Goal: Task Accomplishment & Management: Complete application form

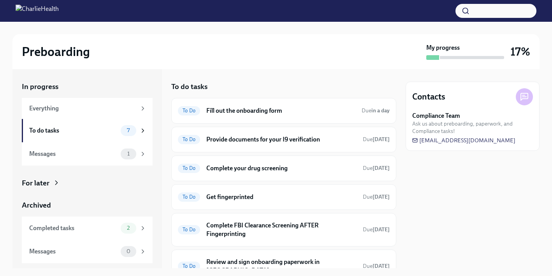
scroll to position [60, 0]
click at [276, 116] on div "To Do Fill out the onboarding form Due in a day" at bounding box center [284, 111] width 212 height 12
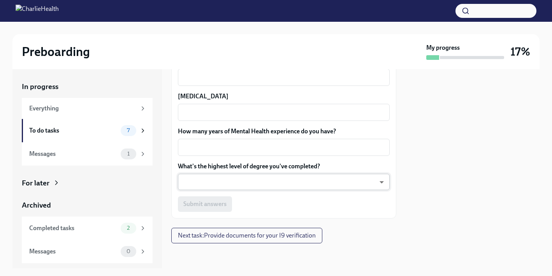
scroll to position [783, 0]
click at [218, 202] on div "Submit answers" at bounding box center [284, 205] width 212 height 16
click at [217, 185] on body "Preboarding My progress 17% In progress Everything To do tasks 7 Messages 1 For…" at bounding box center [276, 138] width 552 height 276
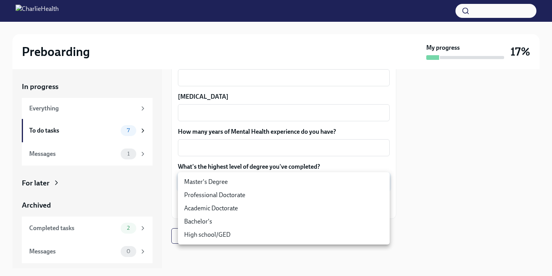
click at [248, 144] on div at bounding box center [276, 138] width 552 height 276
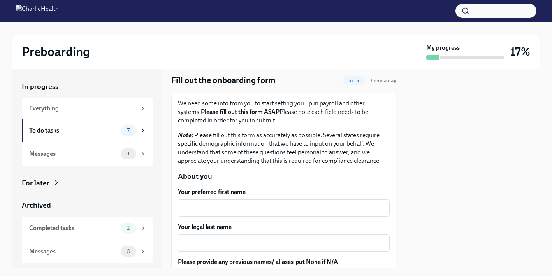
scroll to position [71, 0]
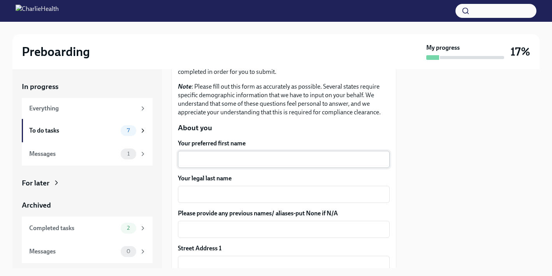
click at [244, 161] on textarea "Your preferred first name" at bounding box center [284, 159] width 202 height 9
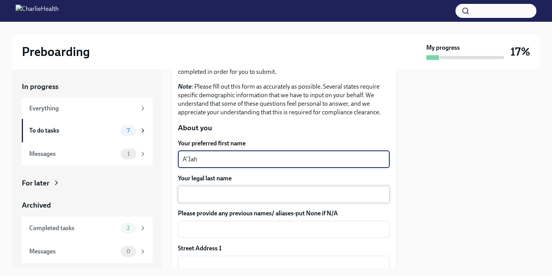
type textarea "A'Jah"
click at [232, 193] on textarea "Your legal last name" at bounding box center [284, 194] width 202 height 9
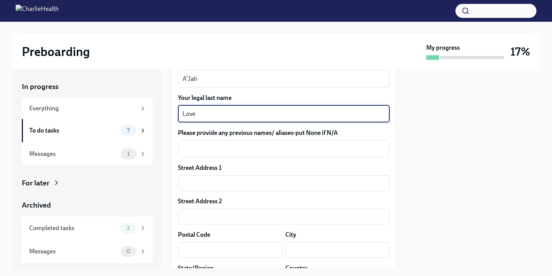
scroll to position [159, 0]
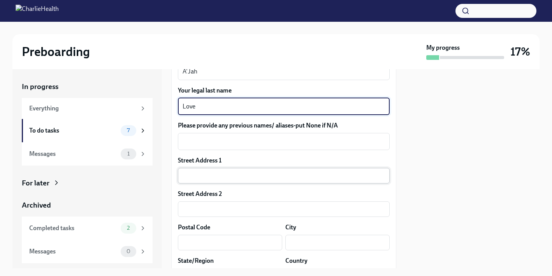
type textarea "Love"
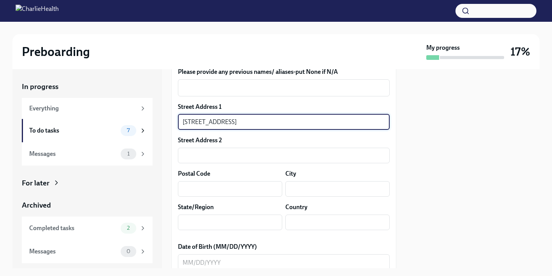
scroll to position [215, 0]
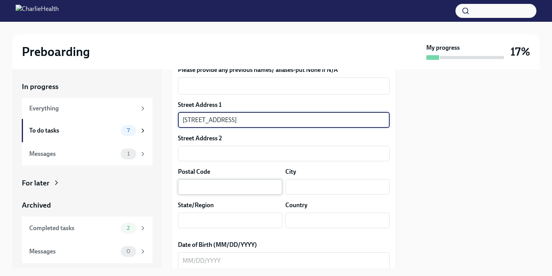
type input "5228 Masters ave"
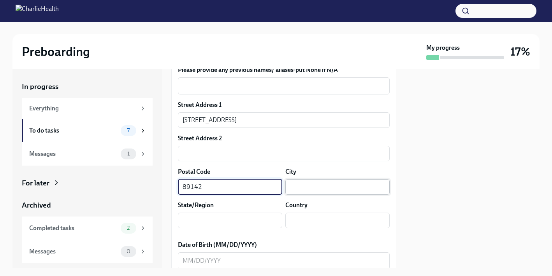
type input "89142"
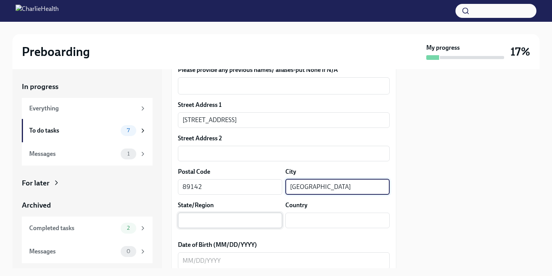
type input "Las Vegas"
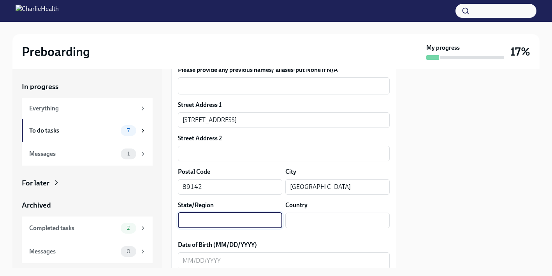
type input "B"
type input "Nevada"
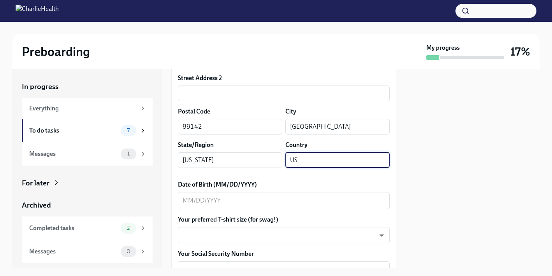
scroll to position [276, 0]
type input "US"
click at [298, 207] on div "x ​" at bounding box center [284, 200] width 212 height 17
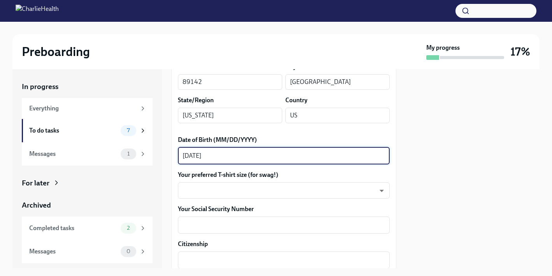
scroll to position [321, 0]
type textarea "1/19/1994"
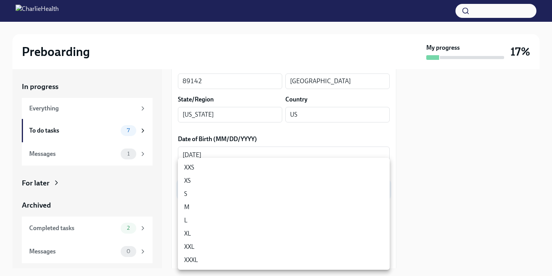
click at [301, 195] on body "Preboarding My progress 17% In progress Everything To do tasks 7 Messages 1 For…" at bounding box center [276, 138] width 552 height 276
click at [269, 192] on li "S" at bounding box center [284, 194] width 212 height 13
type input "GYTm_qoab"
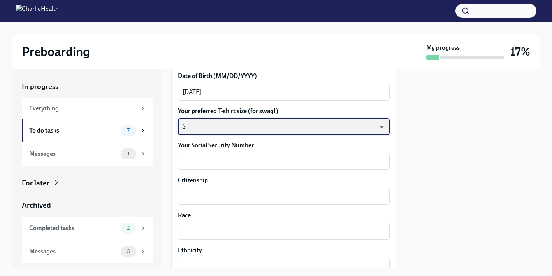
scroll to position [388, 0]
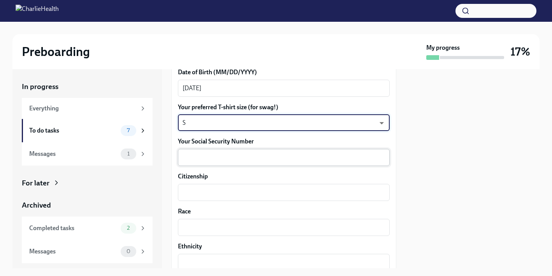
click at [261, 162] on div "x ​" at bounding box center [284, 157] width 212 height 17
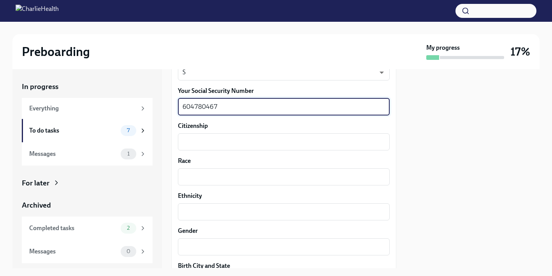
scroll to position [439, 0]
type textarea "604780467"
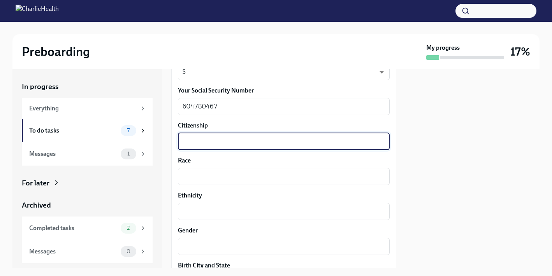
click at [234, 141] on textarea "Citizenship" at bounding box center [284, 141] width 202 height 9
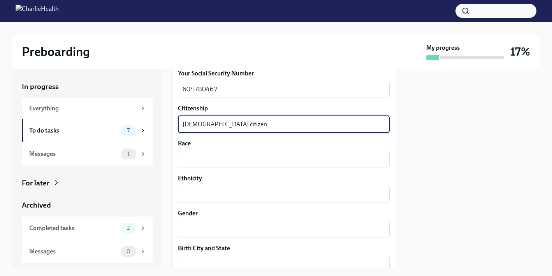
scroll to position [461, 0]
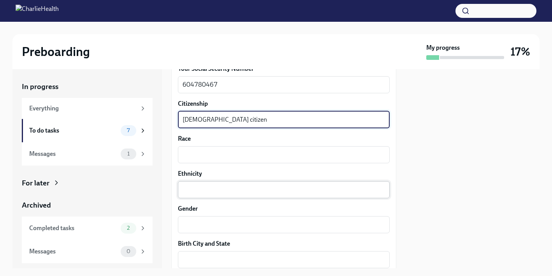
type textarea "US citizen"
click at [213, 185] on textarea "Ethnicity" at bounding box center [284, 189] width 202 height 9
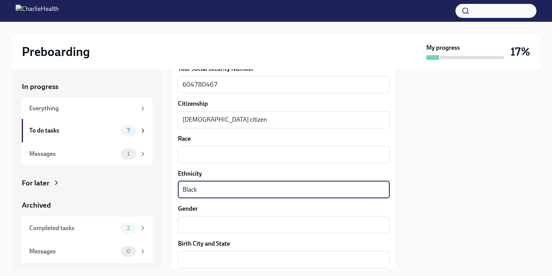
type textarea "Black"
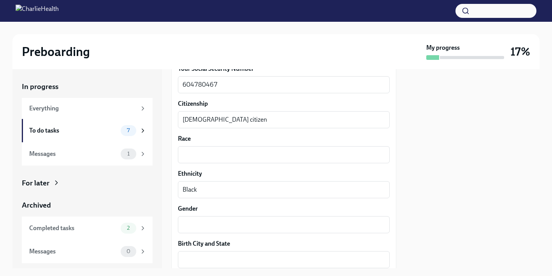
click at [202, 234] on div "Your preferred first name A'Jah x ​ Your legal last name Love x ​ Please provid…" at bounding box center [284, 142] width 212 height 785
drag, startPoint x: 197, startPoint y: 226, endPoint x: 197, endPoint y: 222, distance: 4.3
click at [197, 226] on textarea "Gender" at bounding box center [284, 224] width 202 height 9
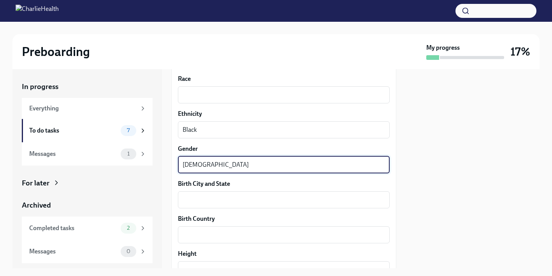
scroll to position [522, 0]
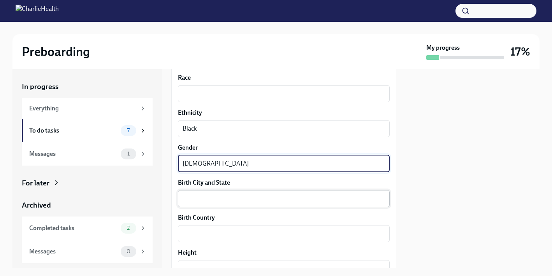
type textarea "Female"
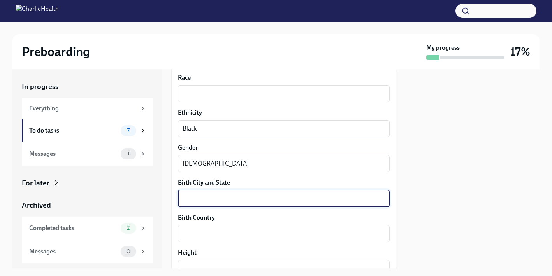
click at [203, 194] on textarea "Birth City and State" at bounding box center [284, 198] width 202 height 9
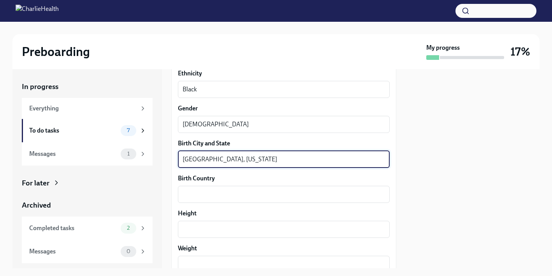
scroll to position [561, 0]
type textarea "Sacramento, California"
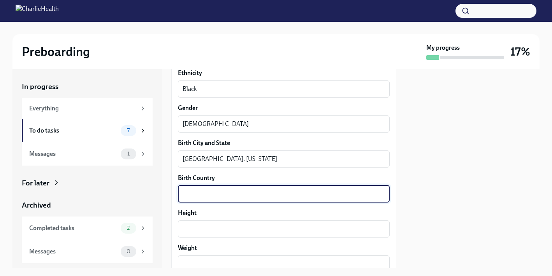
click at [201, 194] on textarea "Birth Country" at bounding box center [284, 194] width 202 height 9
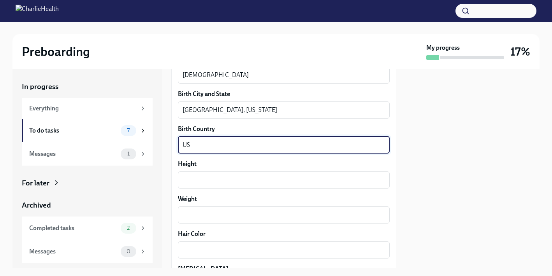
scroll to position [611, 0]
type textarea "US"
click at [202, 180] on textarea "Height" at bounding box center [284, 179] width 202 height 9
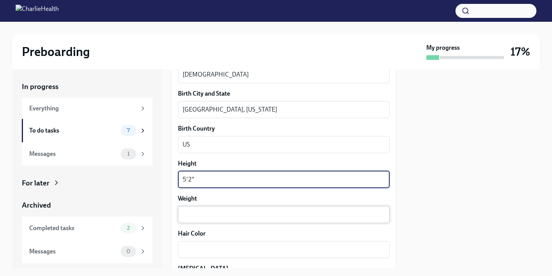
type textarea "5'2""
click at [202, 214] on textarea "Weight" at bounding box center [284, 214] width 202 height 9
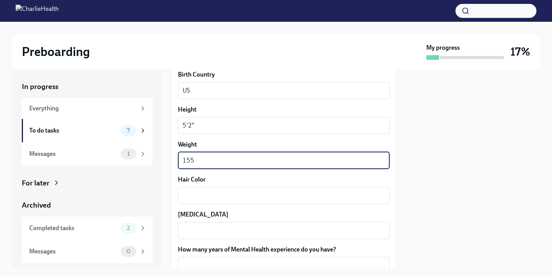
scroll to position [665, 0]
type textarea "155"
click at [194, 190] on div "x ​" at bounding box center [284, 195] width 212 height 17
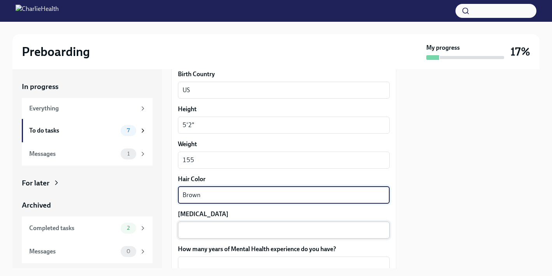
type textarea "Brown"
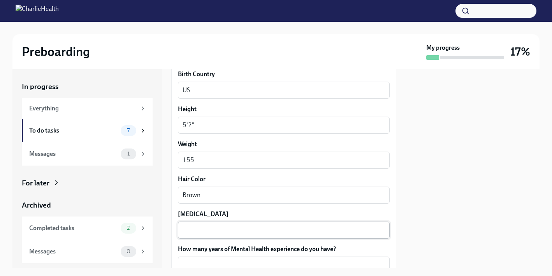
click at [193, 224] on div "x ​" at bounding box center [284, 230] width 212 height 17
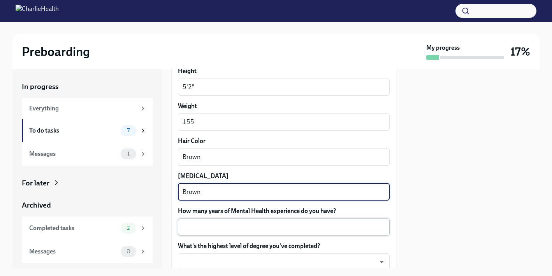
scroll to position [704, 0]
type textarea "Brown"
click at [195, 222] on textarea "How many years of Mental Health experience do you have?" at bounding box center [284, 226] width 202 height 9
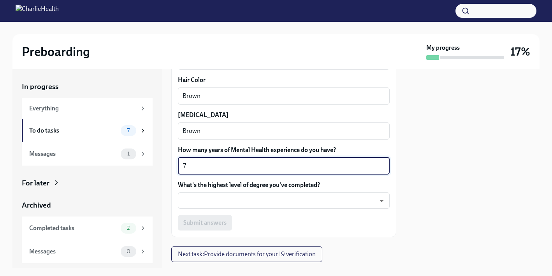
scroll to position [767, 0]
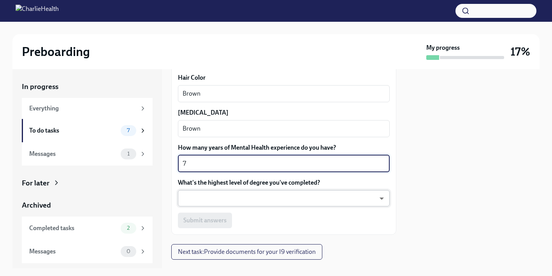
type textarea "7"
click at [208, 202] on body "Preboarding My progress 17% In progress Everything To do tasks 7 Messages 1 For…" at bounding box center [276, 138] width 552 height 276
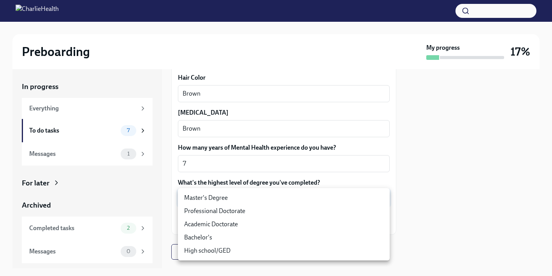
click at [208, 199] on li "Master's Degree" at bounding box center [284, 198] width 212 height 13
type input "2vBr-ghkD"
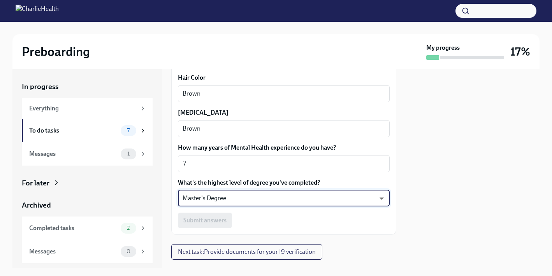
click at [249, 220] on div "Submit answers" at bounding box center [284, 221] width 212 height 16
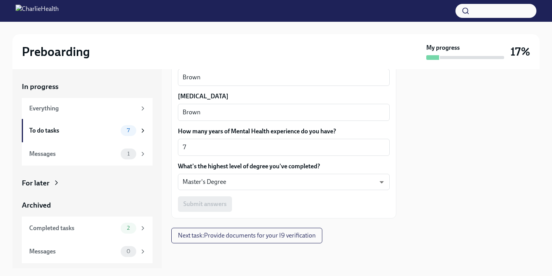
scroll to position [783, 0]
click at [218, 203] on div "Submit answers" at bounding box center [284, 205] width 212 height 16
click at [243, 204] on div "Submit answers" at bounding box center [284, 205] width 212 height 16
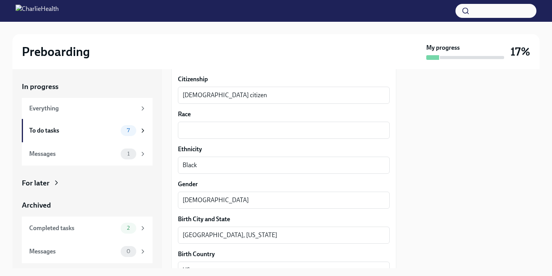
scroll to position [479, 0]
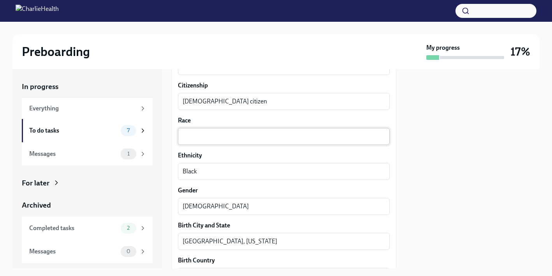
click at [264, 137] on textarea "Race" at bounding box center [284, 136] width 202 height 9
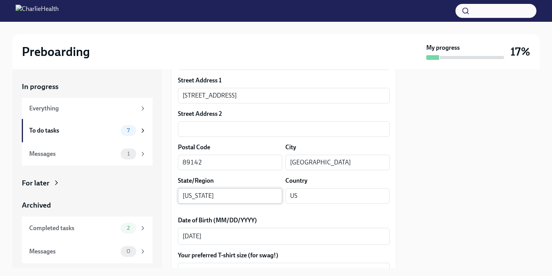
scroll to position [239, 0]
type textarea "African American"
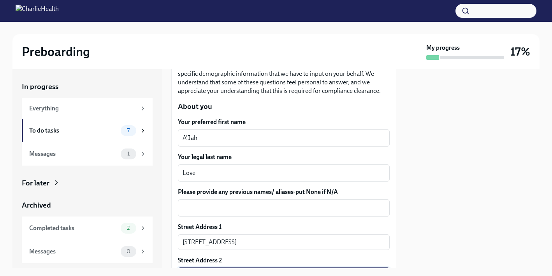
scroll to position [92, 0]
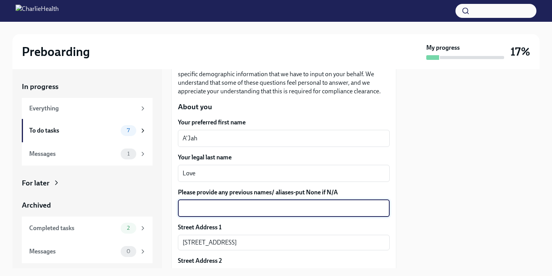
click at [257, 211] on textarea "Please provide any previous names/ aliases-put None if N/A" at bounding box center [284, 208] width 202 height 9
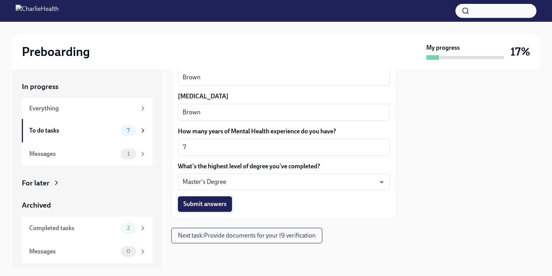
scroll to position [783, 0]
type textarea "N/A"
click at [206, 201] on span "Submit answers" at bounding box center [204, 205] width 43 height 8
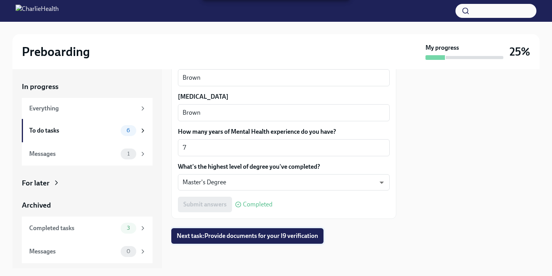
click at [232, 231] on button "Next task : Provide documents for your I9 verification" at bounding box center [247, 237] width 152 height 16
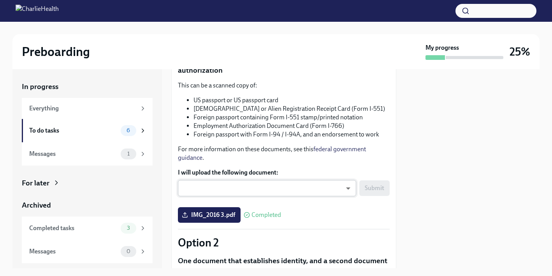
scroll to position [109, 0]
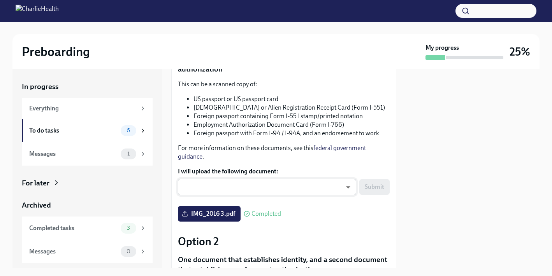
click at [340, 188] on body "Preboarding My progress 25% In progress Everything To do tasks 6 Messages 1 For…" at bounding box center [276, 138] width 552 height 276
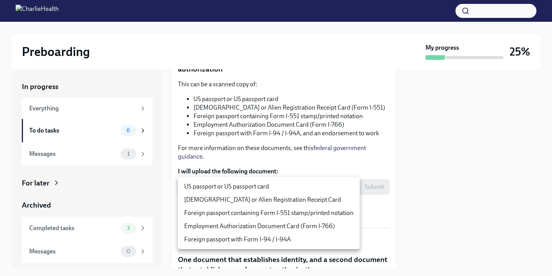
click at [268, 189] on li "US passport or US passport card" at bounding box center [269, 186] width 182 height 13
type input "KnYOjnC8x"
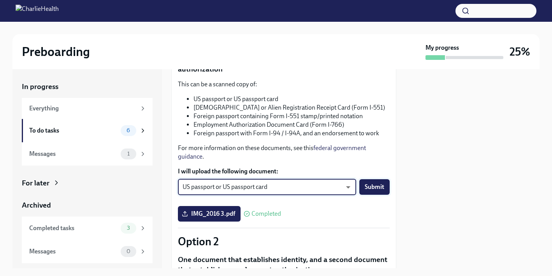
click at [368, 193] on button "Submit" at bounding box center [374, 187] width 30 height 16
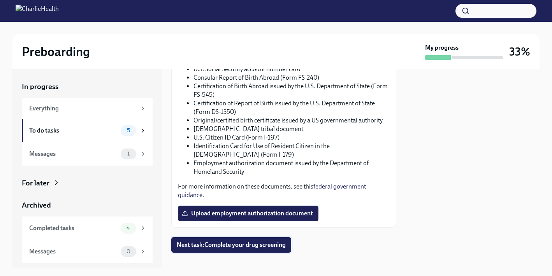
scroll to position [484, 0]
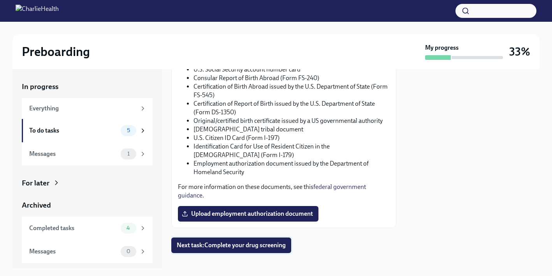
click at [240, 240] on button "Next task : Complete your drug screening" at bounding box center [231, 246] width 120 height 16
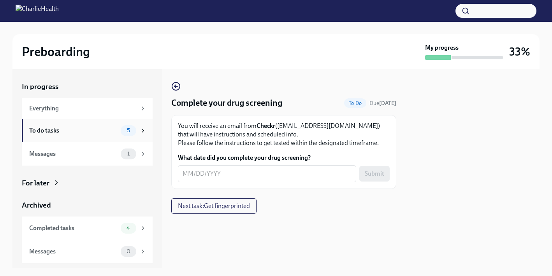
click at [132, 125] on div "5" at bounding box center [129, 130] width 16 height 11
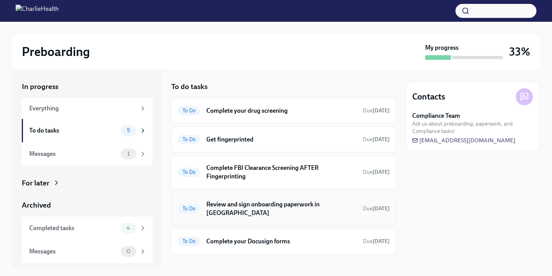
click at [241, 201] on h6 "Review and sign onboarding paperwork in [GEOGRAPHIC_DATA]" at bounding box center [281, 209] width 150 height 17
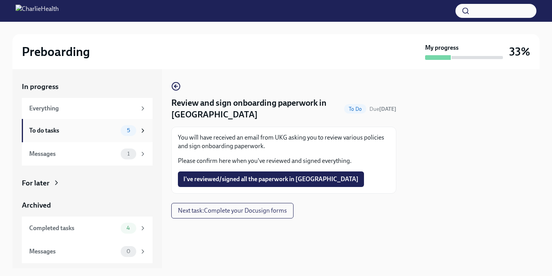
click at [134, 136] on div "To do tasks 5" at bounding box center [87, 130] width 131 height 23
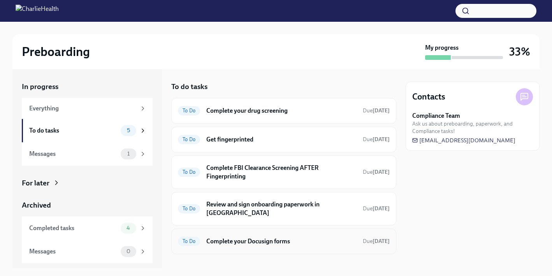
click at [265, 238] on h6 "Complete your Docusign forms" at bounding box center [281, 242] width 150 height 9
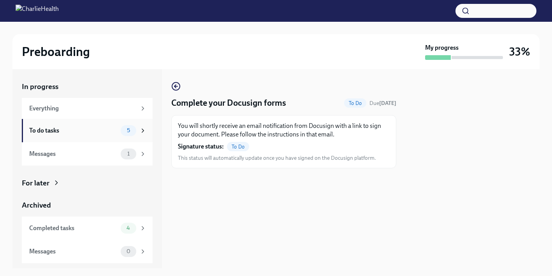
click at [118, 136] on div "To do tasks 5" at bounding box center [87, 130] width 131 height 23
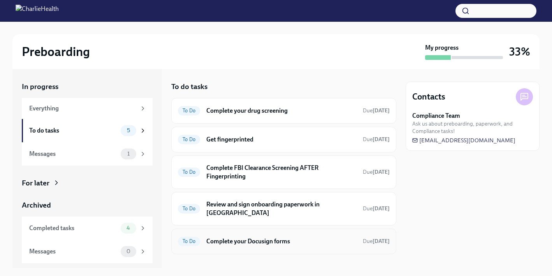
click at [250, 244] on div "To Do Complete your Docusign forms Due in 6 days" at bounding box center [283, 242] width 225 height 26
click at [245, 238] on h6 "Complete your Docusign forms" at bounding box center [281, 242] width 150 height 9
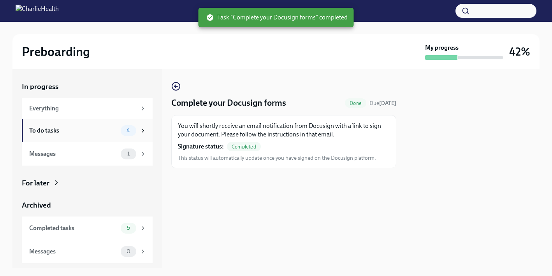
click at [117, 132] on div "To do tasks" at bounding box center [73, 131] width 88 height 9
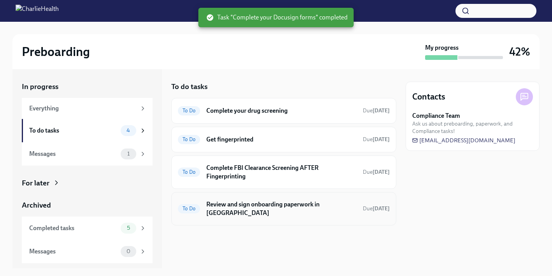
click at [248, 211] on div "To Do Review and sign onboarding paperwork in UKG Due in 9 days" at bounding box center [283, 208] width 225 height 33
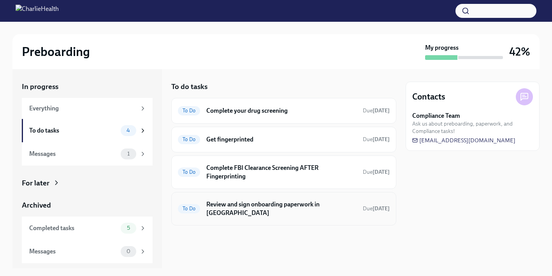
click at [246, 201] on h6 "Review and sign onboarding paperwork in [GEOGRAPHIC_DATA]" at bounding box center [281, 209] width 150 height 17
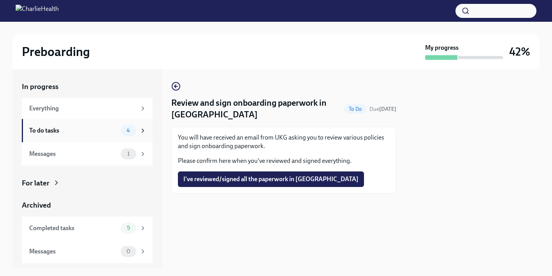
click at [129, 128] on span "4" at bounding box center [128, 131] width 13 height 6
